Goal: Find specific page/section: Find specific page/section

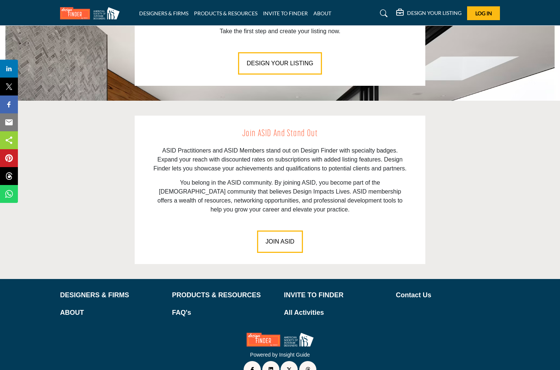
scroll to position [965, 0]
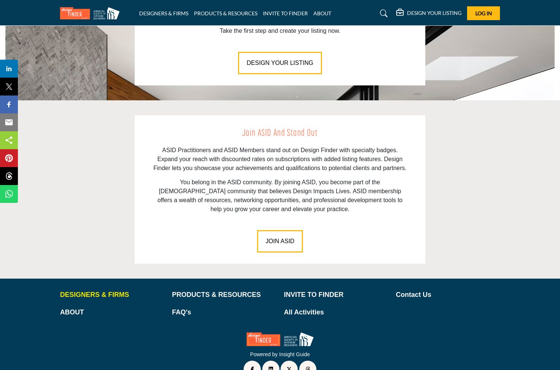
click at [89, 290] on p "DESIGNERS & FIRMS" at bounding box center [112, 295] width 104 height 10
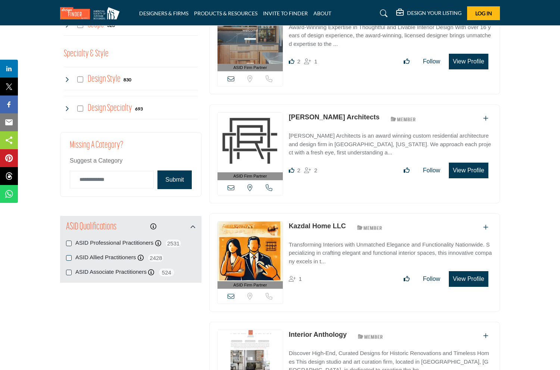
scroll to position [650, 0]
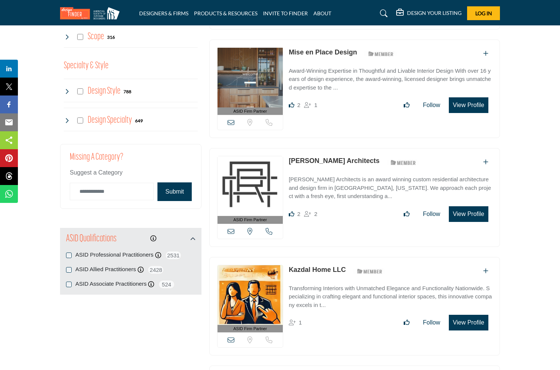
scroll to position [686, 0]
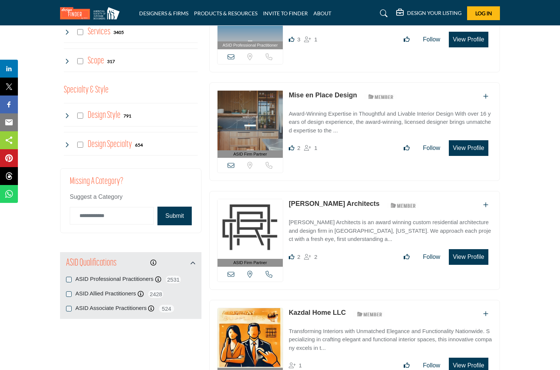
scroll to position [618, 0]
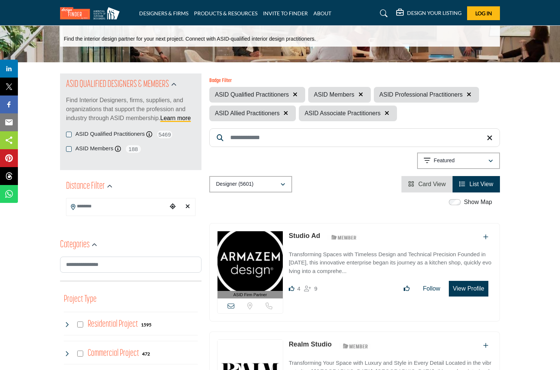
scroll to position [38, 0]
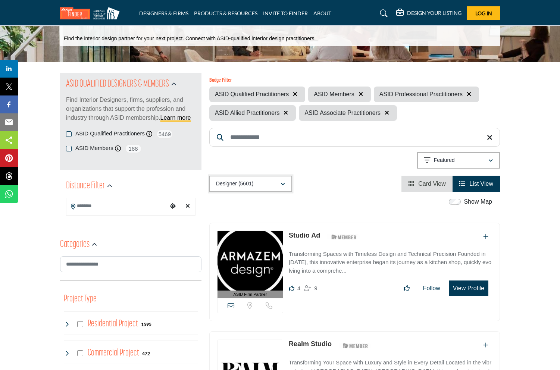
click at [283, 184] on icon "button" at bounding box center [282, 184] width 4 height 5
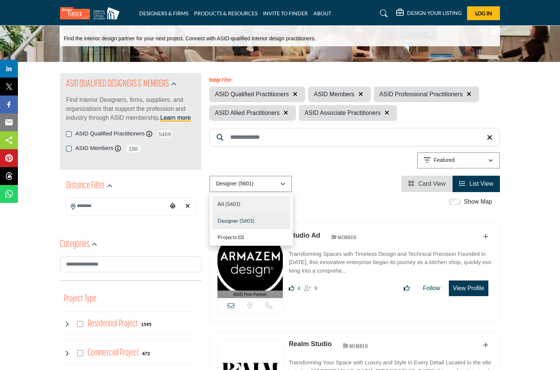
click at [257, 203] on div "All (5601)" at bounding box center [251, 204] width 78 height 17
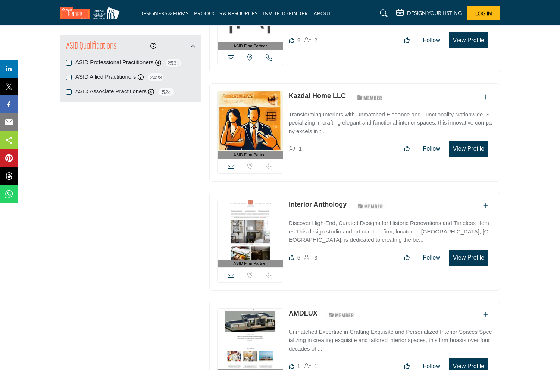
scroll to position [823, 0]
